Goal: Communication & Community: Answer question/provide support

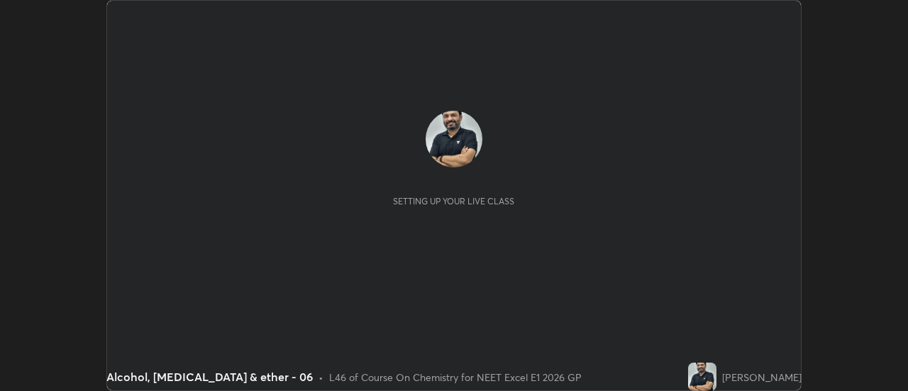
scroll to position [391, 908]
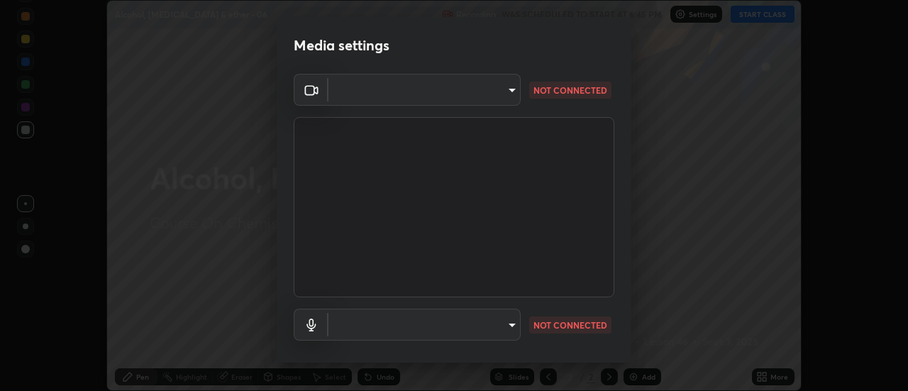
type input "6b20510400c661f13905172a847429c82f5b2d511b6c6cd18f7fa83b3b8a252b"
type input "be24b46b5306dd3cb09223510329f6d8cf999d04b0cadf68124d301f0b41d65b"
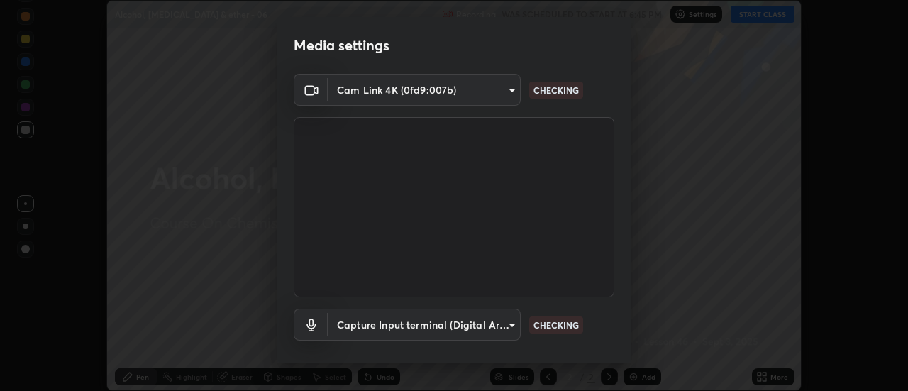
scroll to position [74, 0]
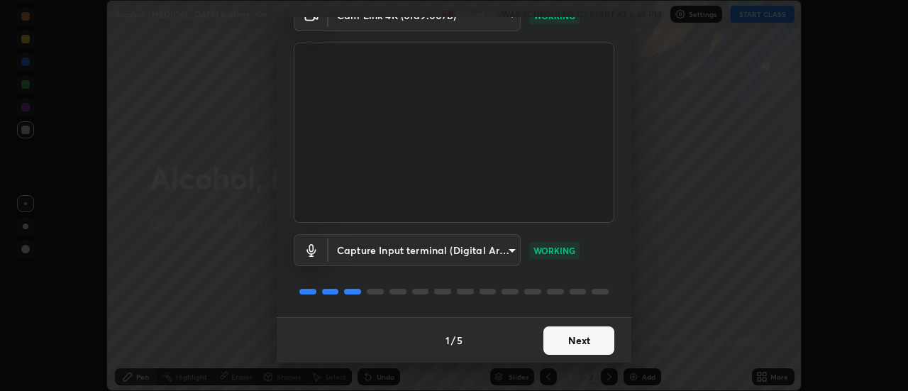
click at [580, 338] on button "Next" at bounding box center [578, 340] width 71 height 28
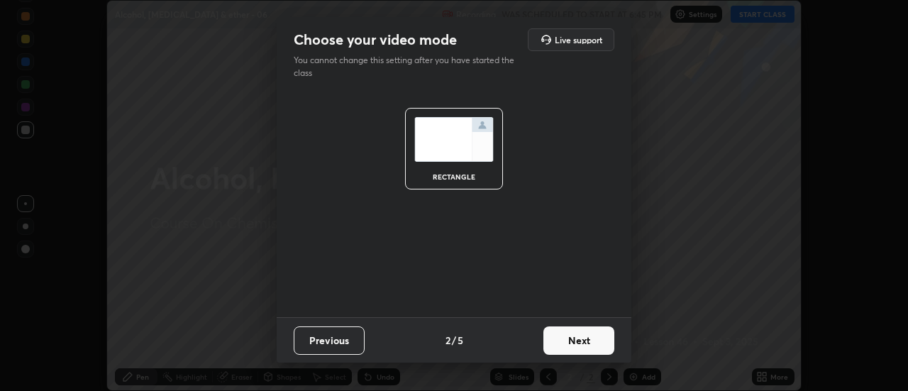
click at [578, 341] on button "Next" at bounding box center [578, 340] width 71 height 28
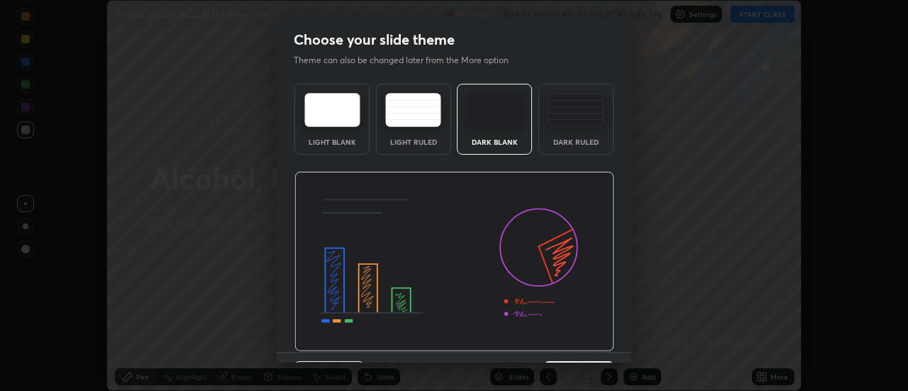
click at [579, 343] on img at bounding box center [454, 262] width 320 height 180
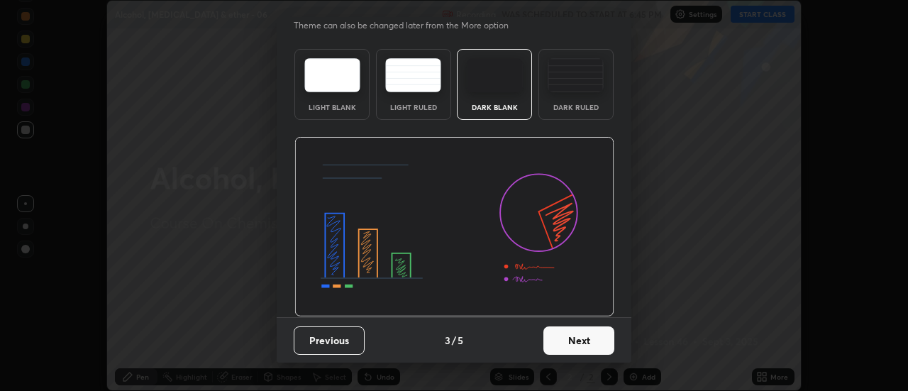
click at [577, 345] on button "Next" at bounding box center [578, 340] width 71 height 28
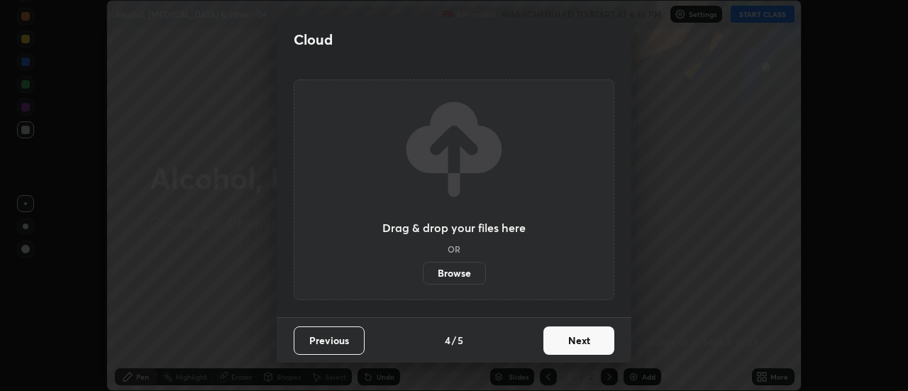
scroll to position [0, 0]
click at [574, 347] on button "Next" at bounding box center [578, 340] width 71 height 28
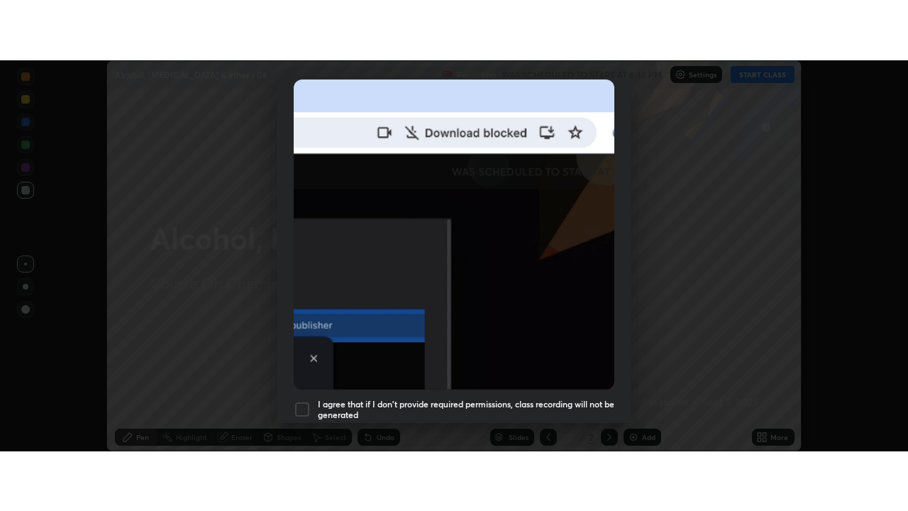
scroll to position [364, 0]
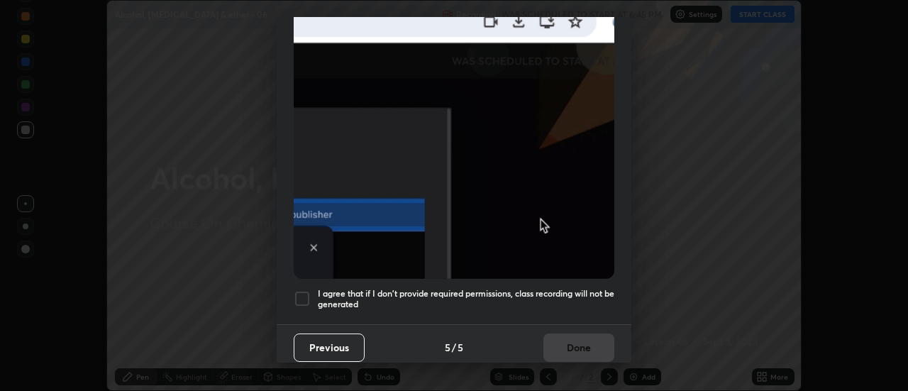
click at [304, 294] on div at bounding box center [302, 298] width 17 height 17
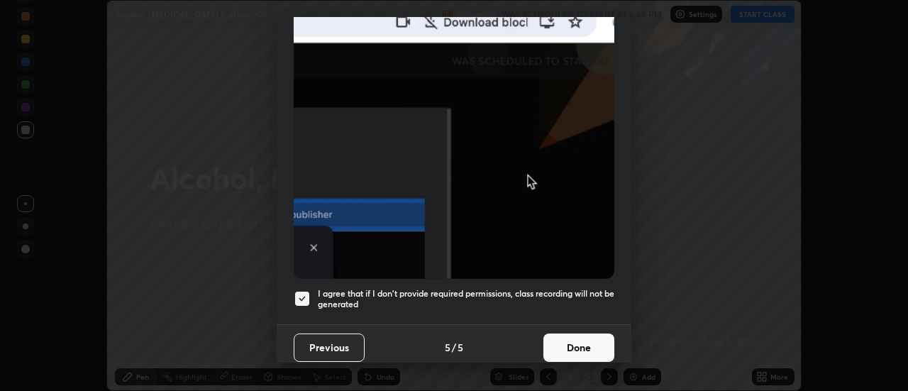
click at [560, 342] on button "Done" at bounding box center [578, 347] width 71 height 28
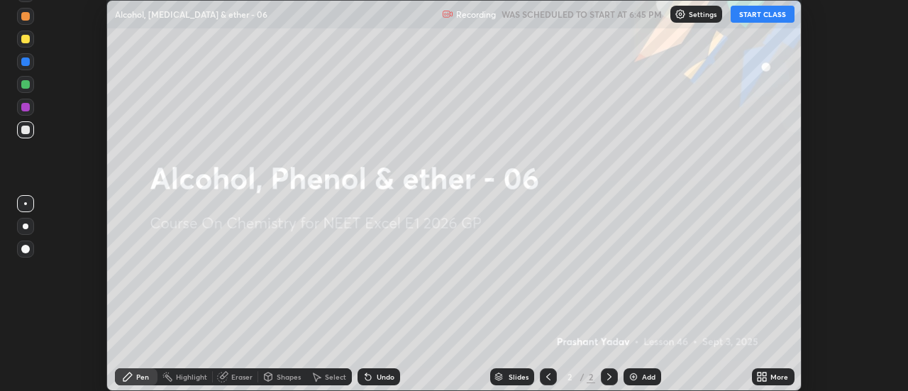
click at [765, 378] on icon at bounding box center [765, 379] width 4 height 4
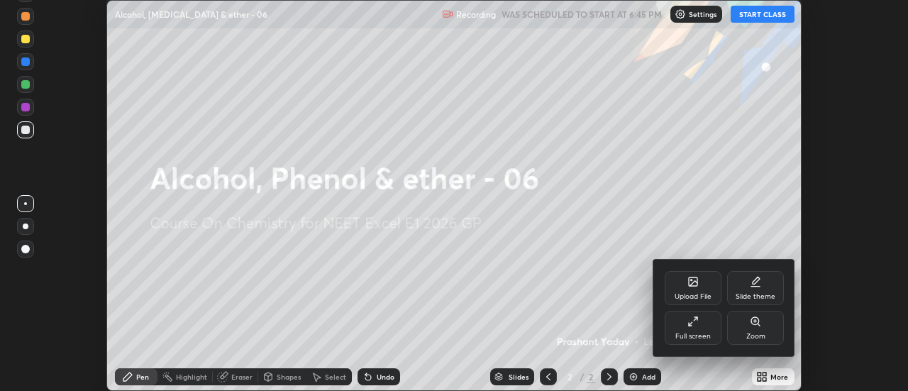
click at [704, 329] on div "Full screen" at bounding box center [693, 328] width 57 height 34
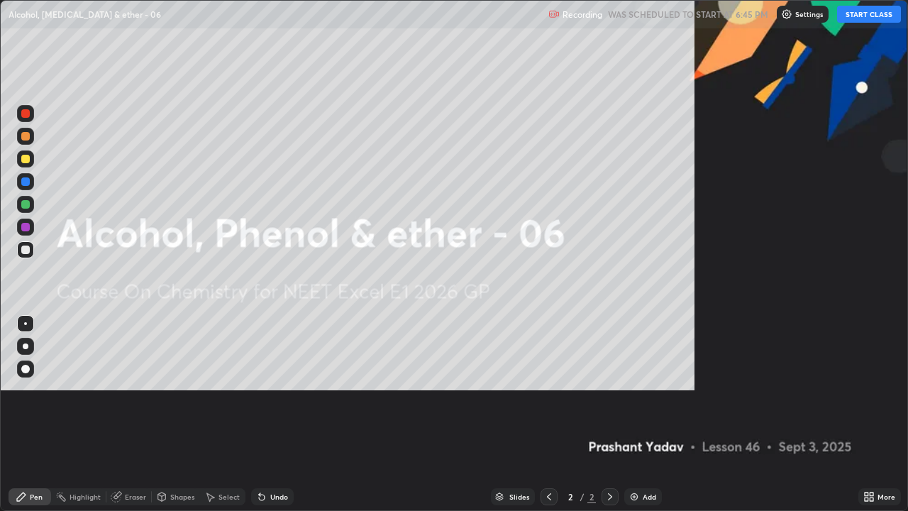
scroll to position [511, 908]
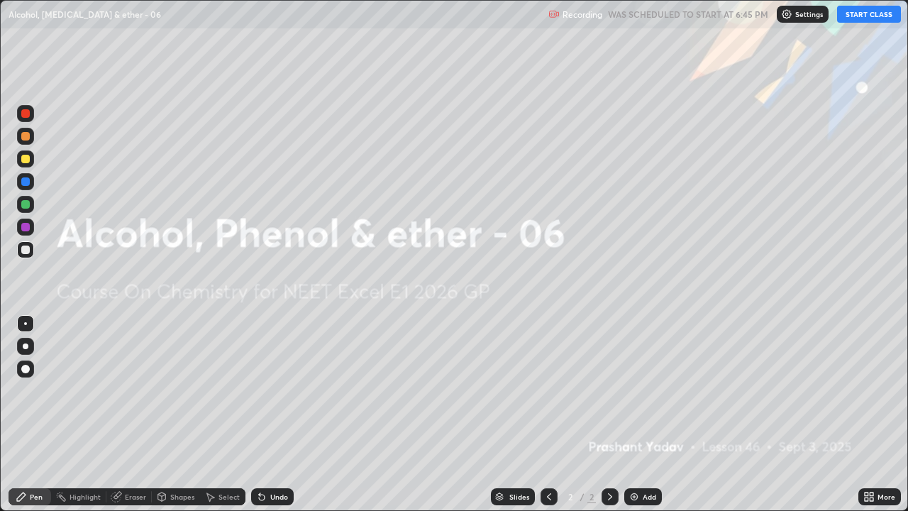
click at [846, 19] on button "START CLASS" at bounding box center [869, 14] width 64 height 17
click at [612, 390] on icon at bounding box center [609, 496] width 11 height 11
click at [643, 390] on div "Add" at bounding box center [649, 496] width 13 height 7
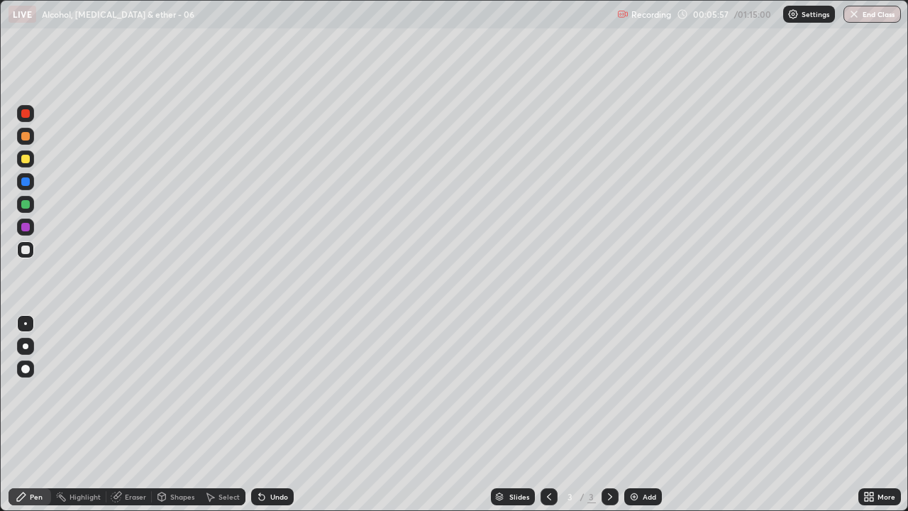
click at [27, 345] on div at bounding box center [26, 346] width 6 height 6
click at [24, 155] on div at bounding box center [25, 159] width 9 height 9
click at [637, 390] on img at bounding box center [634, 496] width 11 height 11
click at [608, 390] on icon at bounding box center [609, 496] width 11 height 11
click at [553, 390] on icon at bounding box center [548, 496] width 11 height 11
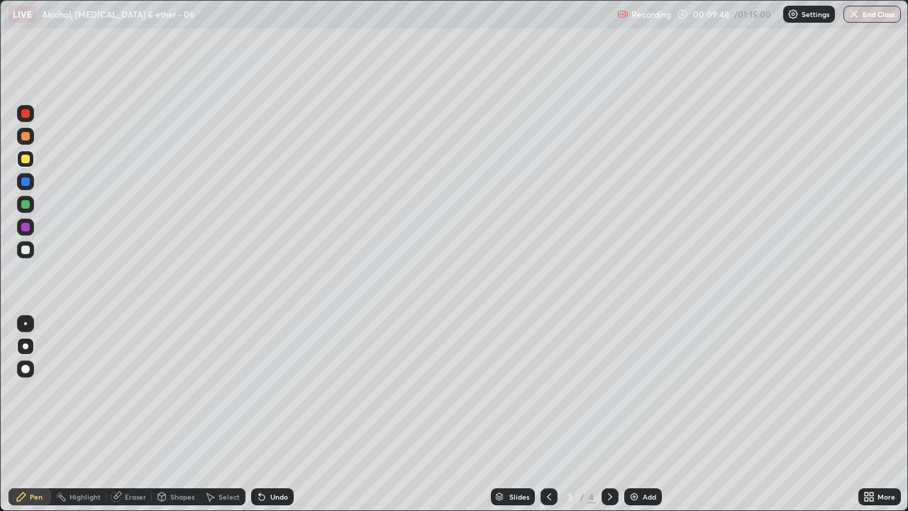
click at [614, 390] on div at bounding box center [610, 496] width 17 height 17
click at [23, 248] on div at bounding box center [25, 249] width 9 height 9
click at [137, 390] on div "Eraser" at bounding box center [135, 496] width 21 height 7
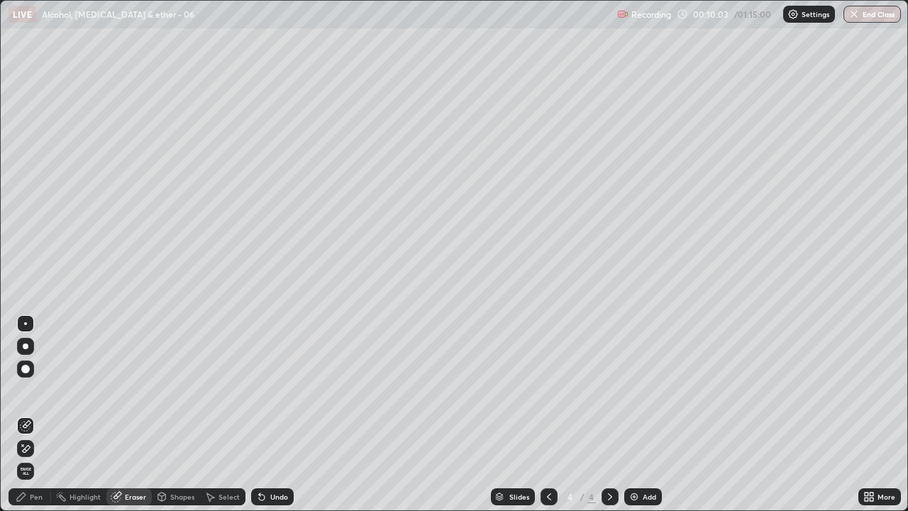
click at [36, 390] on div "Pen" at bounding box center [36, 496] width 13 height 7
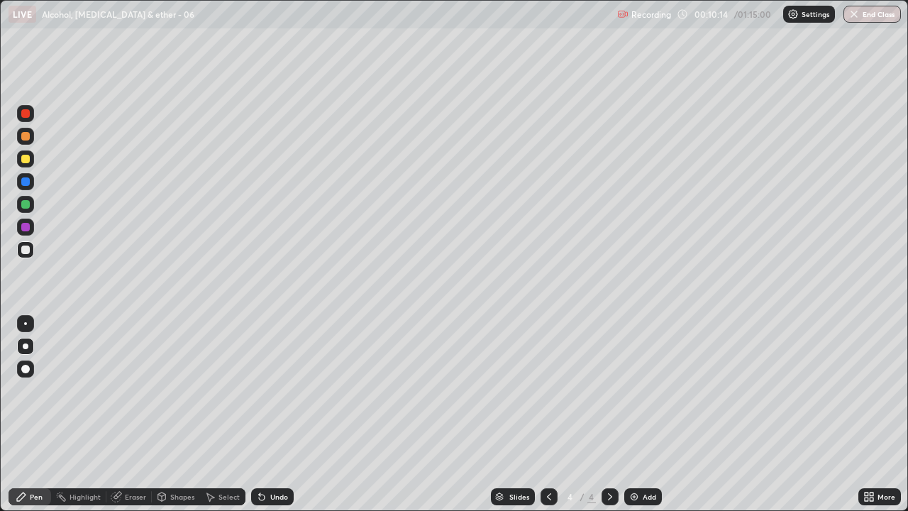
click at [135, 390] on div "Eraser" at bounding box center [135, 496] width 21 height 7
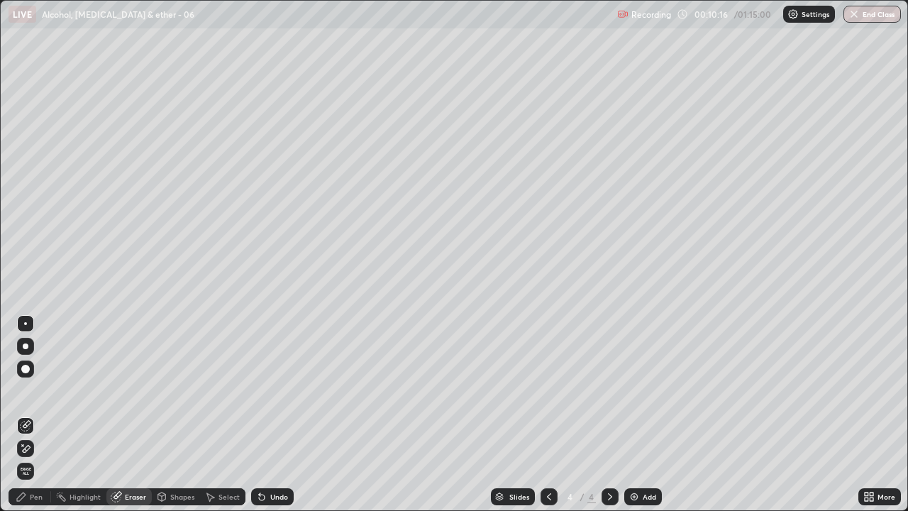
click at [40, 390] on div "Pen" at bounding box center [36, 496] width 13 height 7
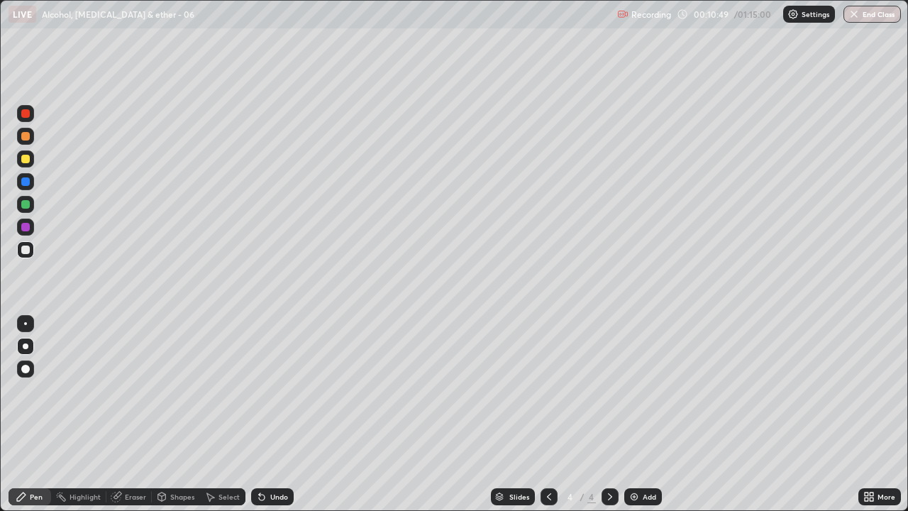
click at [284, 390] on div "Undo" at bounding box center [279, 496] width 18 height 7
click at [286, 390] on div "Undo" at bounding box center [272, 496] width 43 height 17
click at [287, 390] on div "Undo" at bounding box center [272, 496] width 43 height 17
click at [288, 390] on div "Undo" at bounding box center [272, 496] width 43 height 17
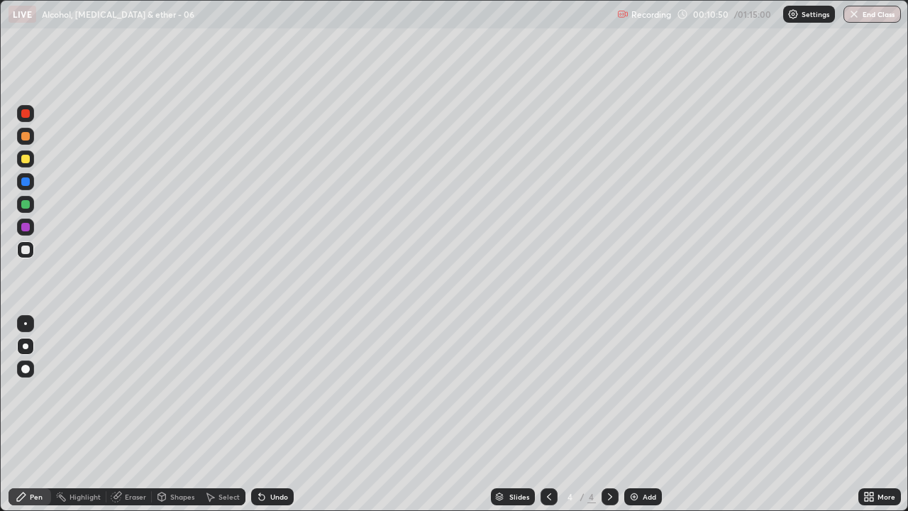
click at [289, 390] on div "Undo" at bounding box center [272, 496] width 43 height 17
click at [291, 390] on div "Undo" at bounding box center [272, 496] width 43 height 17
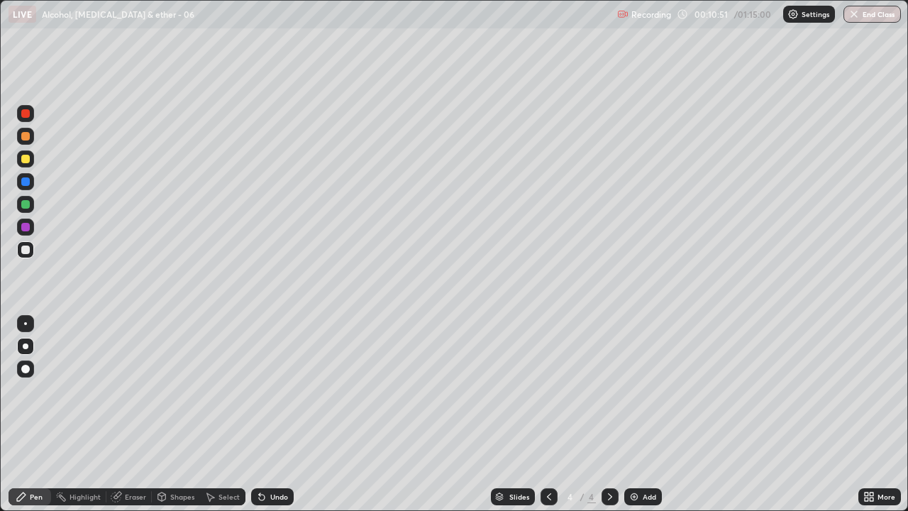
click at [290, 390] on div "Undo" at bounding box center [272, 496] width 43 height 17
click at [294, 390] on div "Slides 4 / 4 Add" at bounding box center [576, 496] width 565 height 28
click at [292, 390] on div "Undo" at bounding box center [269, 496] width 48 height 28
click at [633, 390] on img at bounding box center [634, 496] width 11 height 11
click at [635, 390] on img at bounding box center [634, 496] width 11 height 11
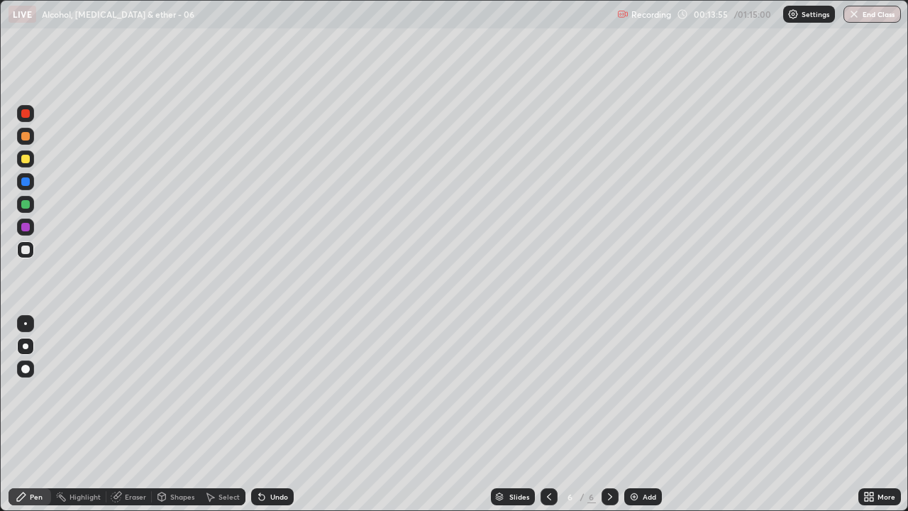
click at [24, 159] on div at bounding box center [25, 159] width 9 height 9
click at [547, 390] on icon at bounding box center [549, 496] width 4 height 7
click at [607, 390] on icon at bounding box center [609, 496] width 11 height 11
click at [545, 390] on icon at bounding box center [548, 496] width 11 height 11
click at [609, 390] on icon at bounding box center [609, 496] width 11 height 11
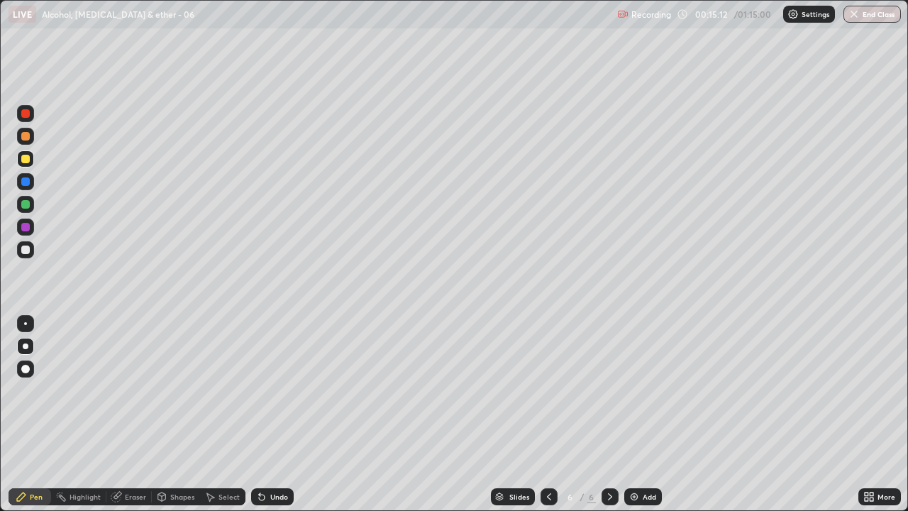
click at [631, 390] on img at bounding box center [634, 496] width 11 height 11
click at [26, 250] on div at bounding box center [25, 249] width 9 height 9
click at [633, 390] on img at bounding box center [634, 496] width 11 height 11
click at [281, 390] on div "Undo" at bounding box center [279, 496] width 18 height 7
click at [280, 390] on div "Undo" at bounding box center [272, 496] width 43 height 17
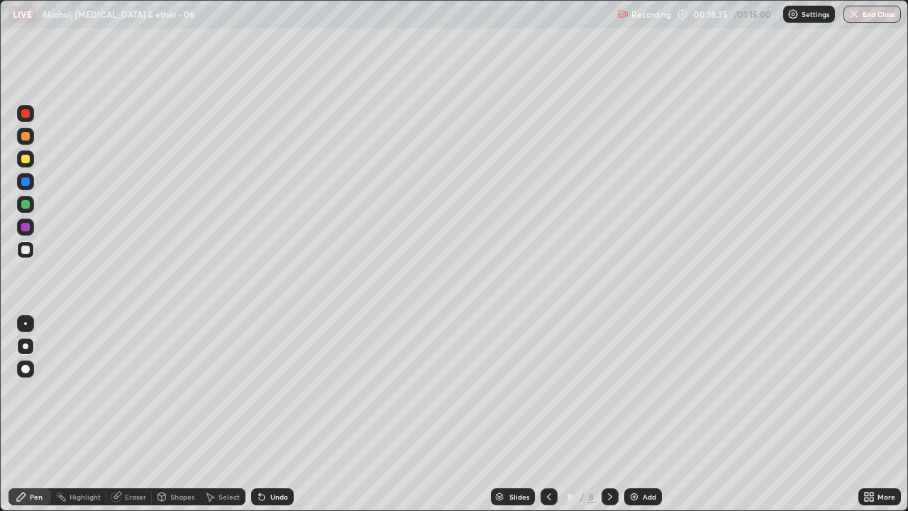
click at [280, 390] on div "Undo" at bounding box center [272, 496] width 43 height 17
click at [279, 390] on div "Undo" at bounding box center [269, 496] width 48 height 28
click at [281, 390] on div "Undo" at bounding box center [269, 496] width 48 height 28
click at [282, 390] on div "Undo" at bounding box center [279, 496] width 18 height 7
click at [638, 390] on div "Add" at bounding box center [643, 496] width 38 height 17
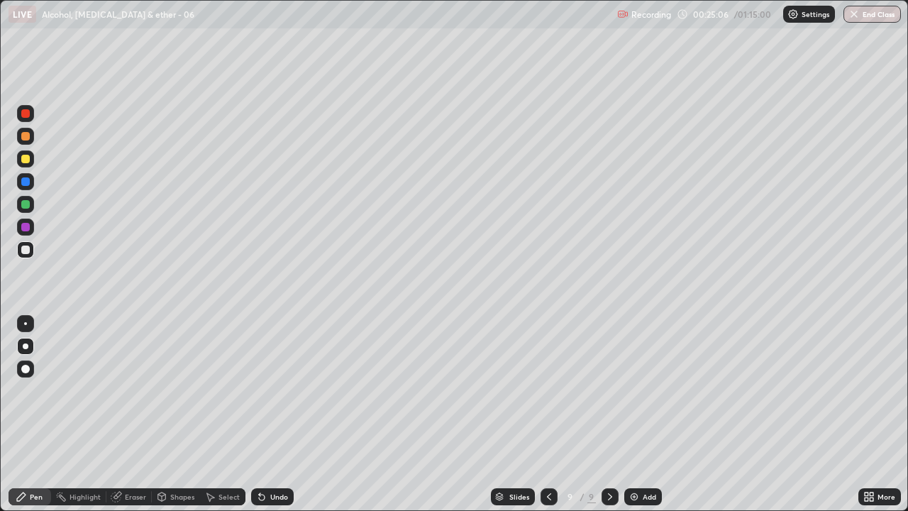
click at [630, 390] on img at bounding box center [634, 496] width 11 height 11
click at [25, 159] on div at bounding box center [25, 159] width 9 height 9
click at [25, 250] on div at bounding box center [25, 249] width 9 height 9
click at [631, 390] on img at bounding box center [634, 496] width 11 height 11
click at [26, 161] on div at bounding box center [25, 159] width 9 height 9
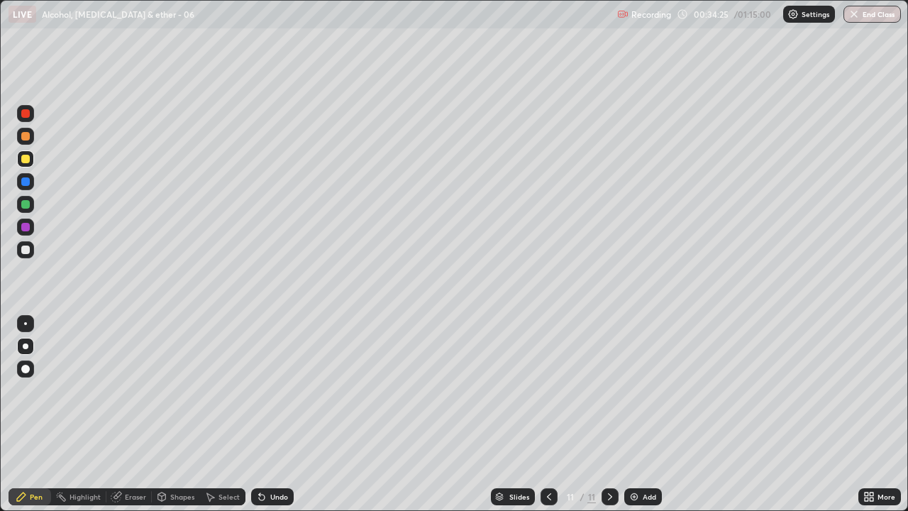
click at [26, 250] on div at bounding box center [25, 249] width 9 height 9
click at [633, 390] on img at bounding box center [634, 496] width 11 height 11
click at [546, 390] on icon at bounding box center [548, 496] width 11 height 11
click at [606, 390] on icon at bounding box center [609, 496] width 11 height 11
click at [636, 390] on img at bounding box center [634, 496] width 11 height 11
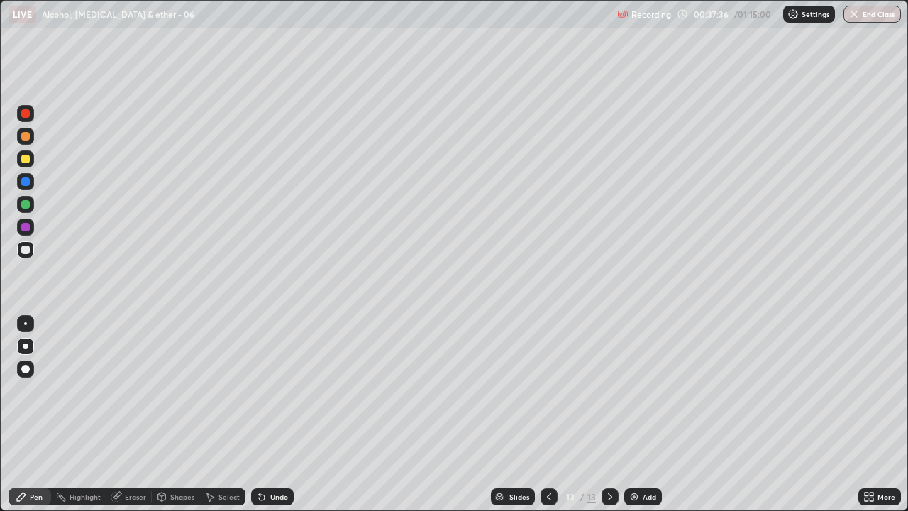
click at [28, 160] on div at bounding box center [25, 159] width 9 height 9
click at [548, 390] on icon at bounding box center [548, 496] width 11 height 11
click at [609, 390] on icon at bounding box center [609, 496] width 11 height 11
click at [647, 390] on div "Add" at bounding box center [649, 496] width 13 height 7
click at [25, 250] on div at bounding box center [25, 249] width 9 height 9
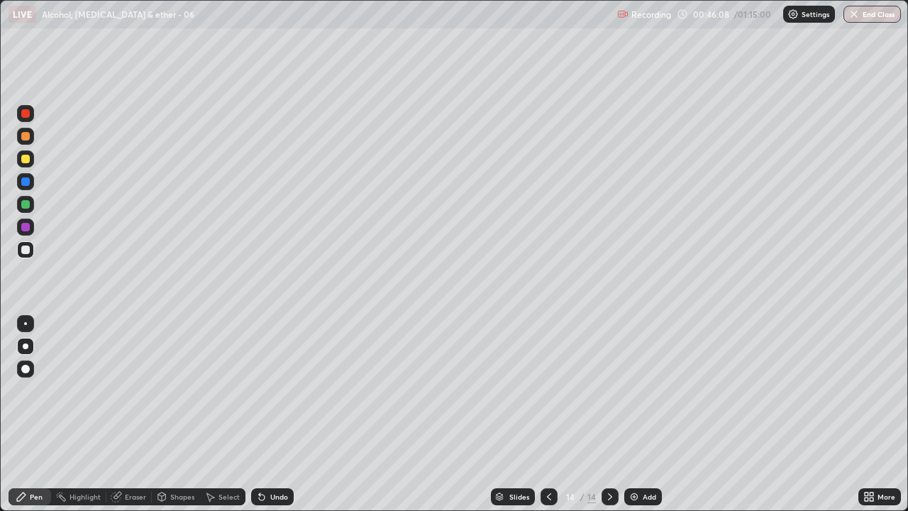
click at [139, 390] on div "Eraser" at bounding box center [135, 496] width 21 height 7
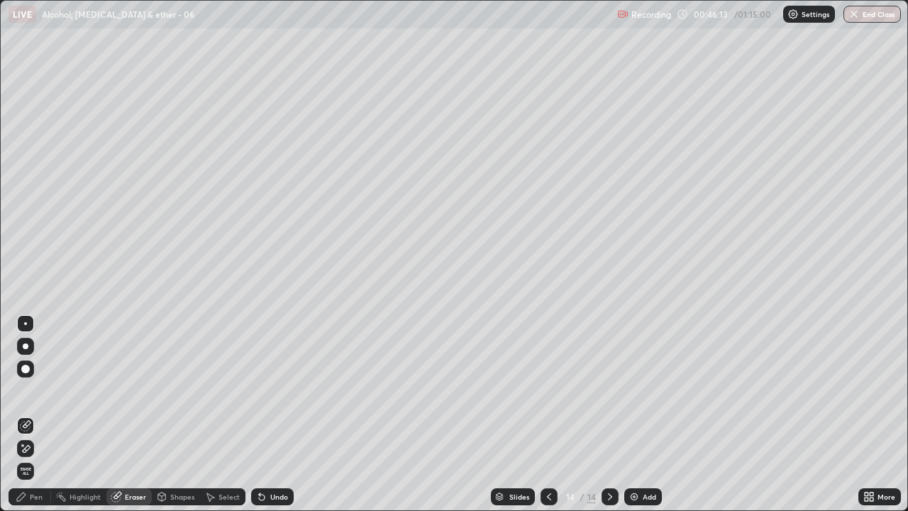
click at [40, 390] on div "Pen" at bounding box center [36, 496] width 13 height 7
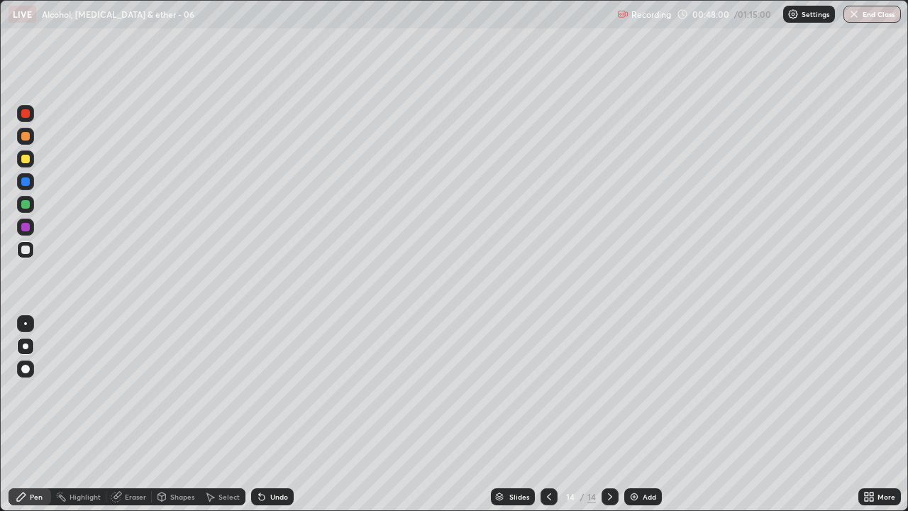
click at [634, 390] on img at bounding box center [634, 496] width 11 height 11
click at [26, 162] on div at bounding box center [25, 159] width 9 height 9
click at [133, 390] on div "Eraser" at bounding box center [128, 496] width 45 height 17
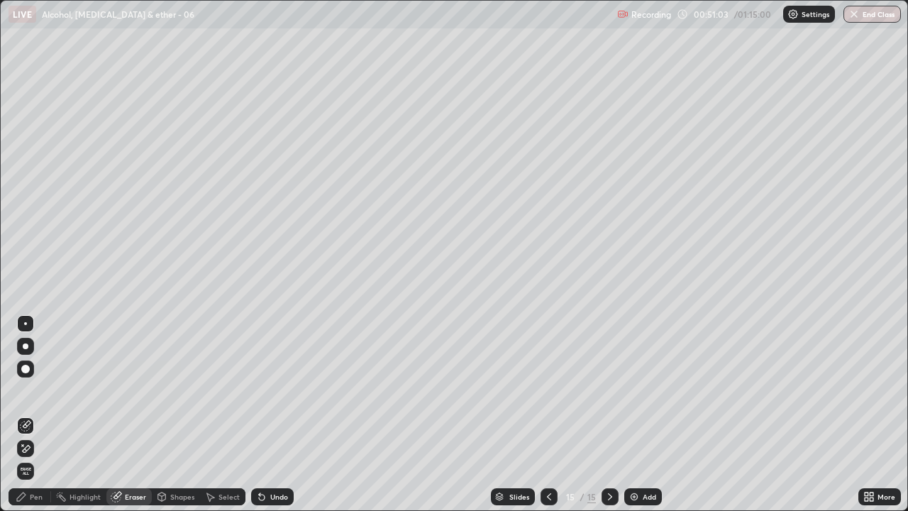
click at [41, 390] on div "Pen" at bounding box center [36, 496] width 13 height 7
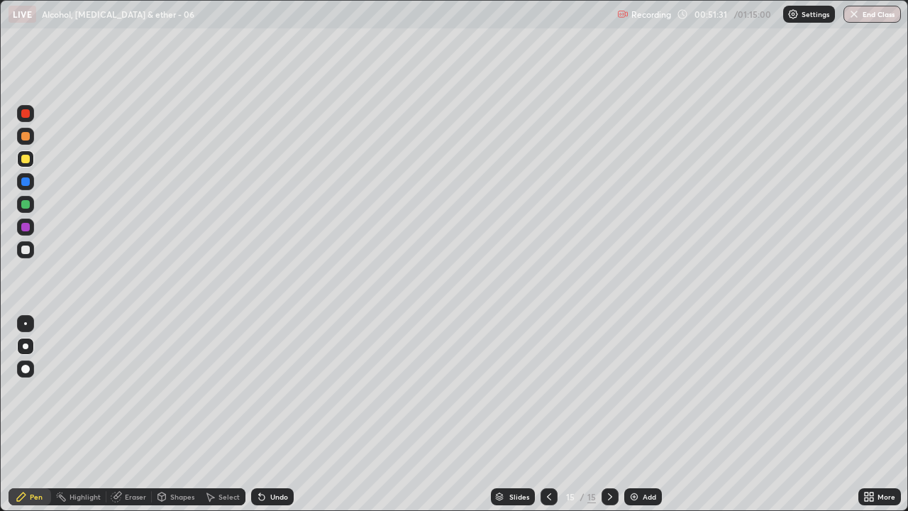
click at [27, 250] on div at bounding box center [25, 249] width 9 height 9
click at [638, 390] on img at bounding box center [634, 496] width 11 height 11
click at [22, 162] on div at bounding box center [25, 159] width 9 height 9
click at [28, 248] on div at bounding box center [25, 249] width 9 height 9
click at [270, 390] on div "Undo" at bounding box center [279, 496] width 18 height 7
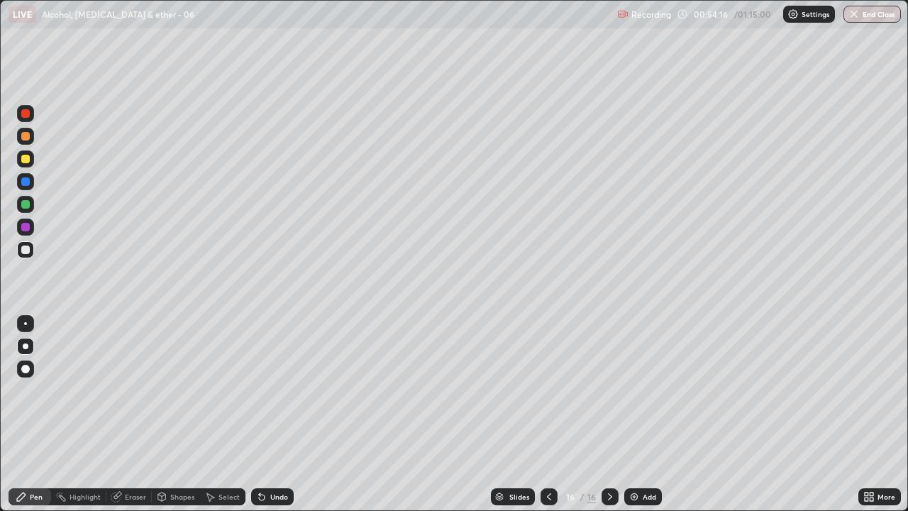
click at [279, 390] on div "Undo" at bounding box center [279, 496] width 18 height 7
click at [280, 390] on div "Undo" at bounding box center [279, 496] width 18 height 7
click at [632, 390] on img at bounding box center [634, 496] width 11 height 11
click at [133, 390] on div "Eraser" at bounding box center [128, 496] width 45 height 17
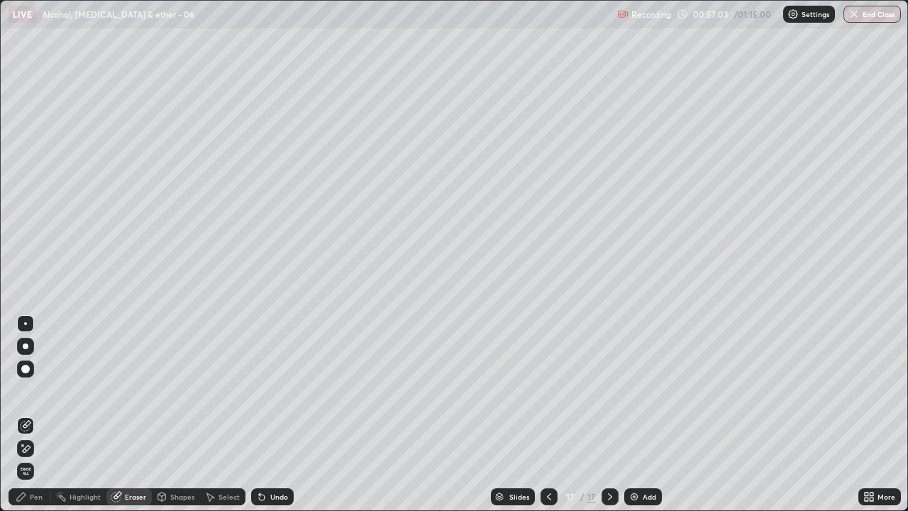
click at [41, 390] on div "Pen" at bounding box center [36, 496] width 13 height 7
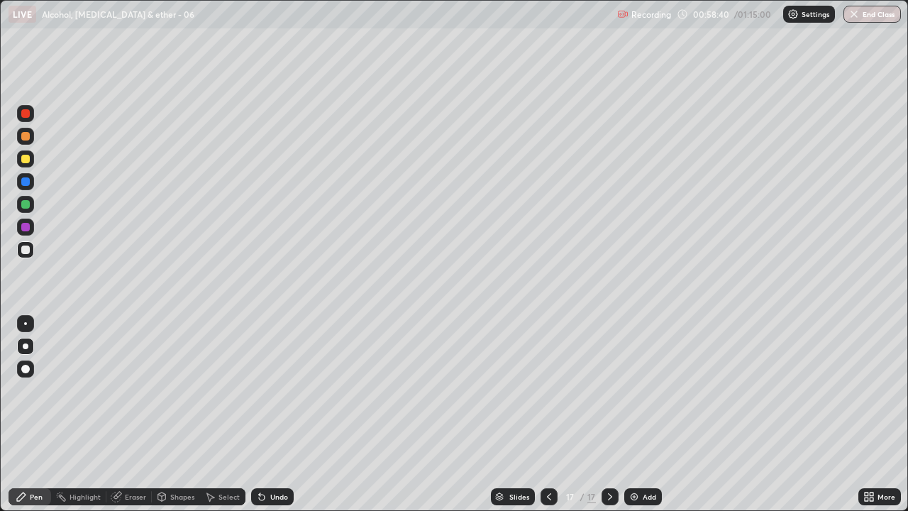
click at [624, 390] on div "Add" at bounding box center [643, 496] width 38 height 17
click at [548, 390] on icon at bounding box center [548, 496] width 11 height 11
click at [635, 390] on img at bounding box center [634, 496] width 11 height 11
click at [631, 390] on img at bounding box center [634, 496] width 11 height 11
click at [633, 390] on img at bounding box center [634, 496] width 11 height 11
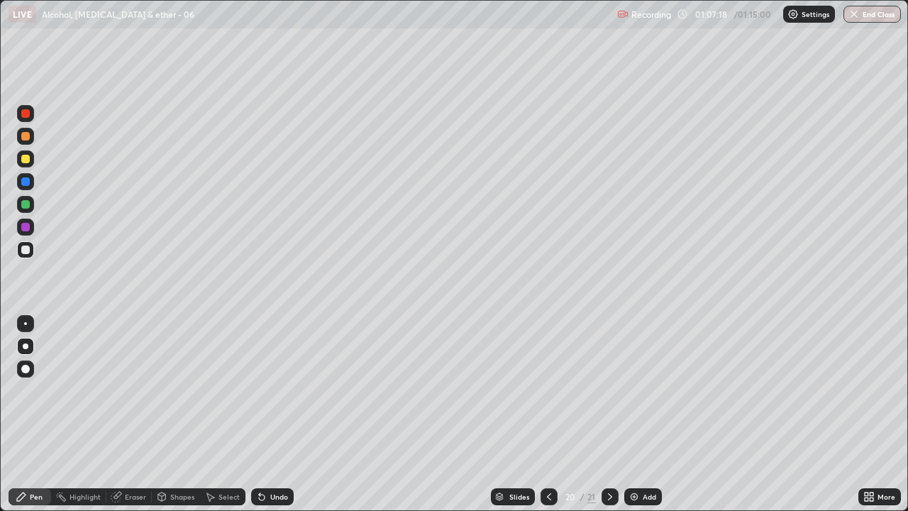
click at [633, 390] on img at bounding box center [634, 496] width 11 height 11
click at [863, 18] on button "End Class" at bounding box center [871, 14] width 57 height 17
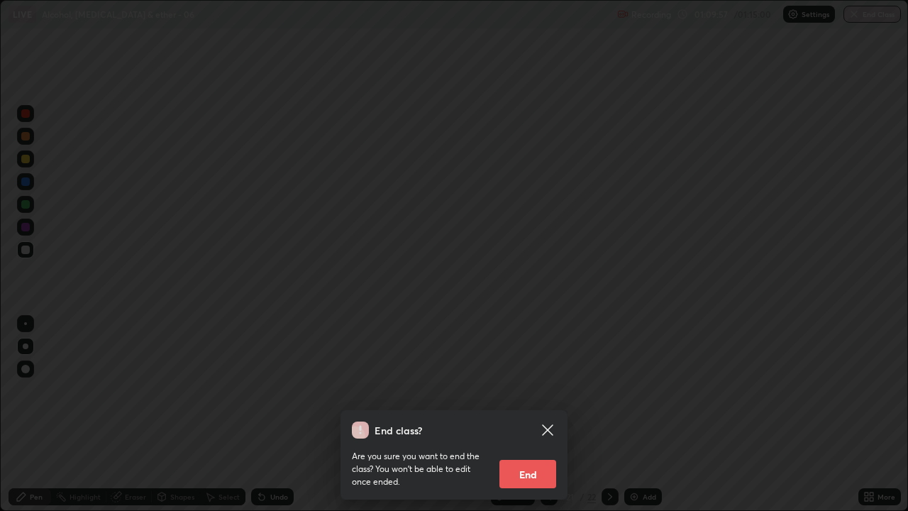
click at [548, 390] on button "End" at bounding box center [527, 474] width 57 height 28
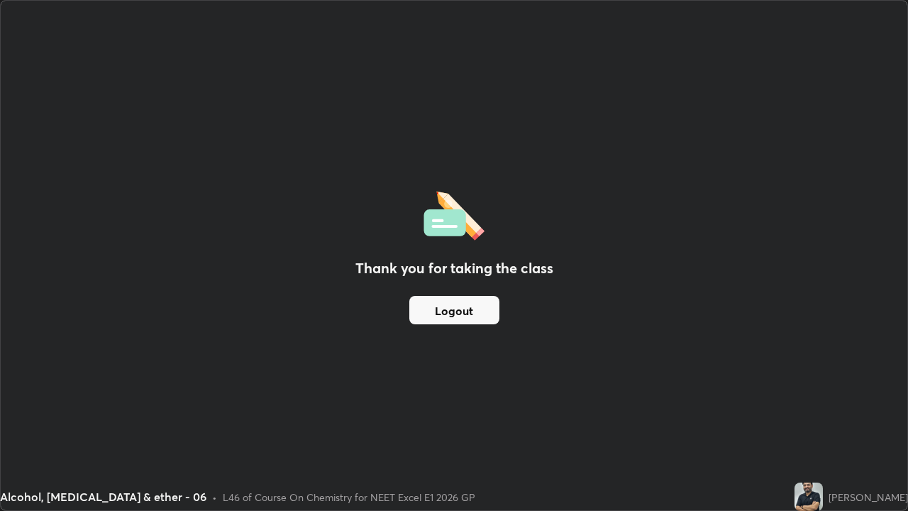
click at [483, 317] on button "Logout" at bounding box center [454, 310] width 90 height 28
click at [465, 309] on button "Logout" at bounding box center [454, 310] width 90 height 28
click at [458, 307] on button "Logout" at bounding box center [454, 310] width 90 height 28
click at [458, 310] on button "Logout" at bounding box center [454, 310] width 90 height 28
click at [458, 311] on button "Logout" at bounding box center [454, 310] width 90 height 28
